Goal: Book appointment/travel/reservation

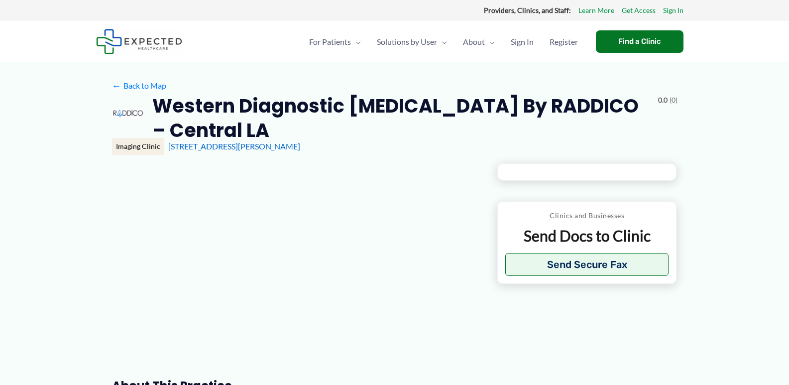
type input "**********"
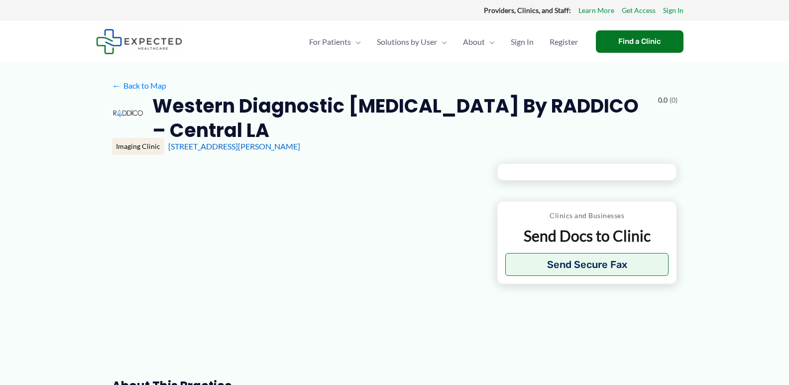
type input "**********"
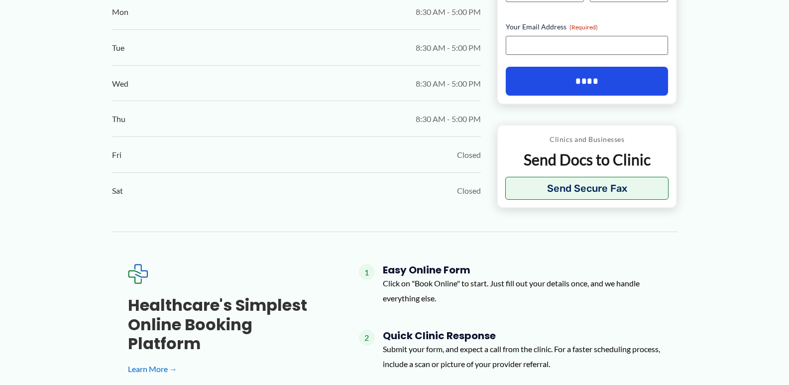
scroll to position [697, 0]
